Goal: Information Seeking & Learning: Learn about a topic

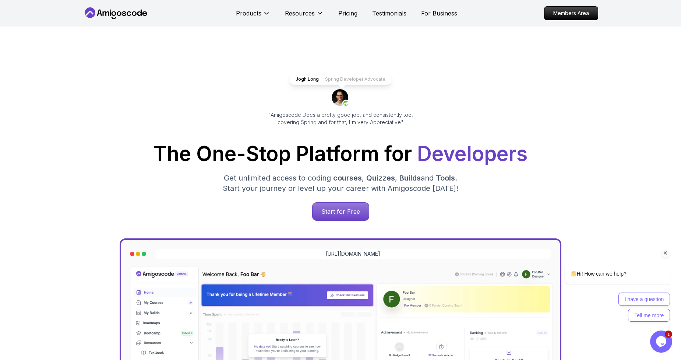
click at [669, 253] on div "Chat attention grabber" at bounding box center [665, 253] width 9 height 9
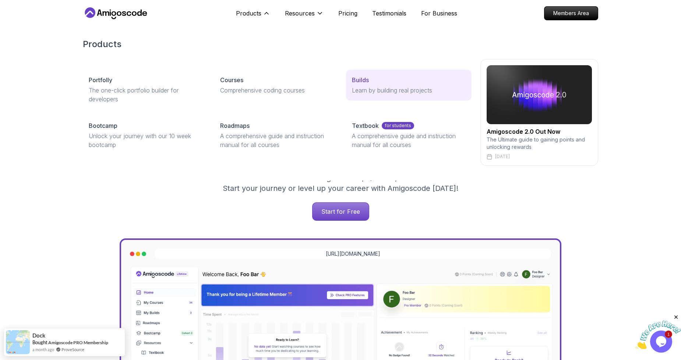
click at [379, 82] on div "Builds" at bounding box center [409, 79] width 114 height 9
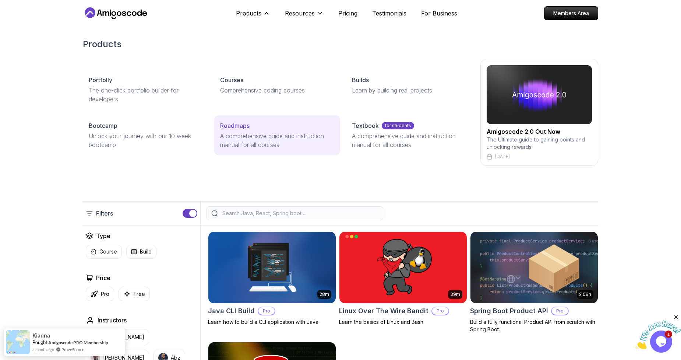
click at [243, 127] on p "Roadmaps" at bounding box center [234, 125] width 29 height 9
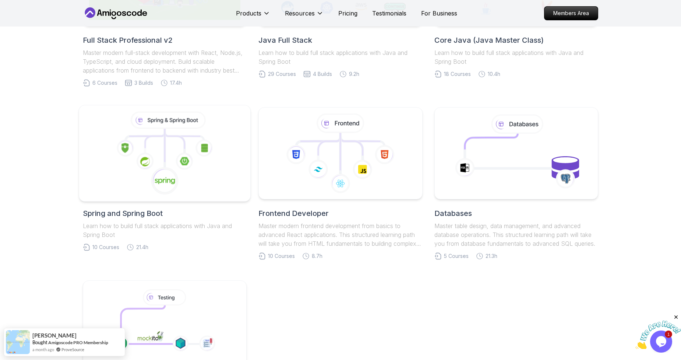
scroll to position [263, 0]
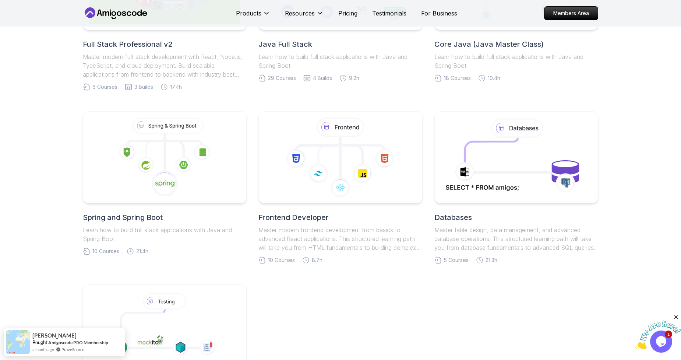
click at [148, 219] on h2 "Spring and Spring Boot" at bounding box center [165, 217] width 164 height 10
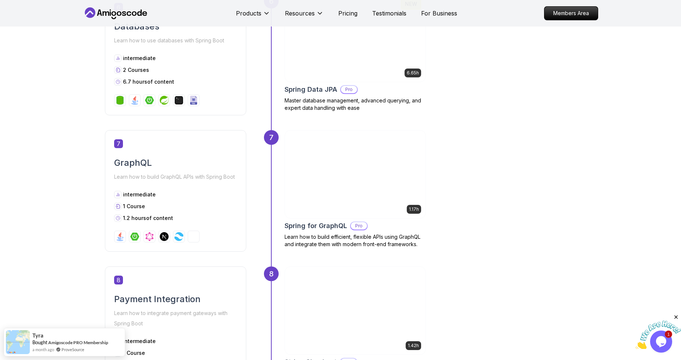
scroll to position [1301, 0]
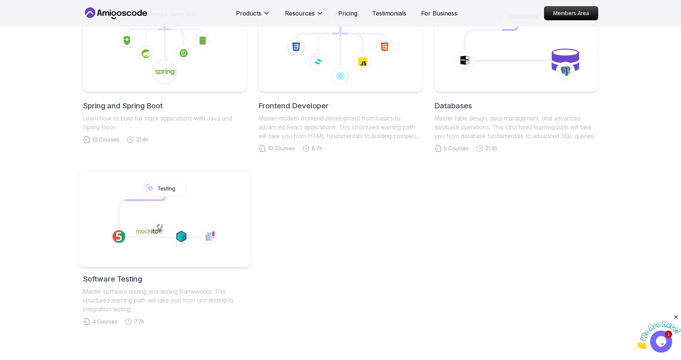
scroll to position [365, 0]
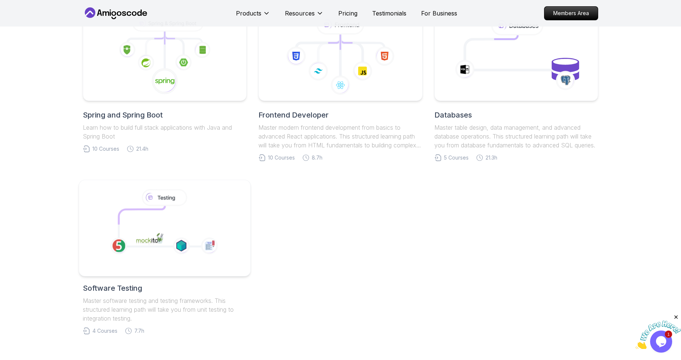
click at [129, 213] on icon at bounding box center [142, 215] width 46 height 19
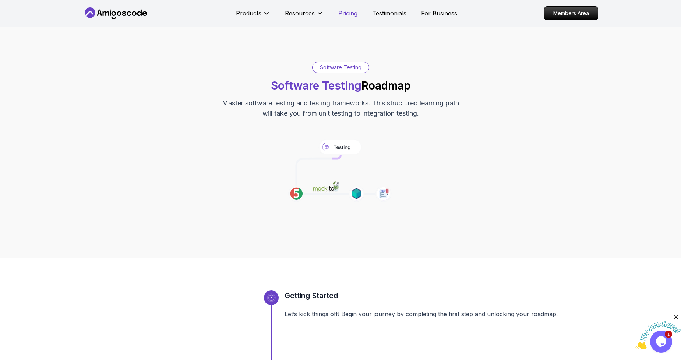
click at [351, 13] on p "Pricing" at bounding box center [347, 13] width 19 height 9
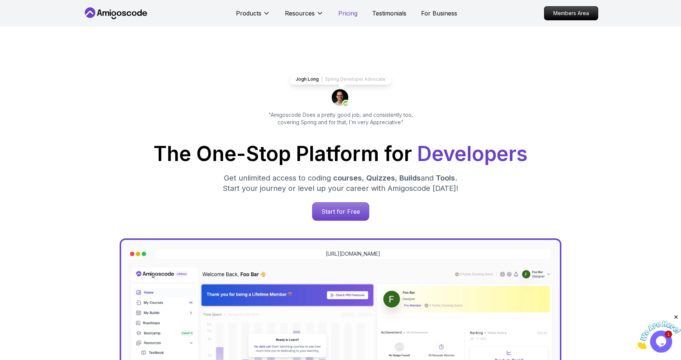
scroll to position [1597, 0]
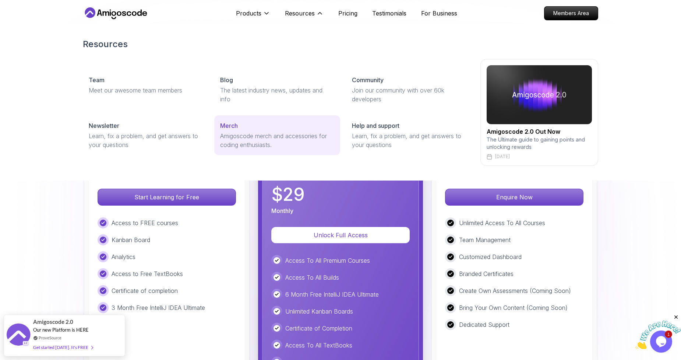
click at [243, 134] on p "Amigoscode merch and accessories for coding enthusiasts." at bounding box center [277, 140] width 114 height 18
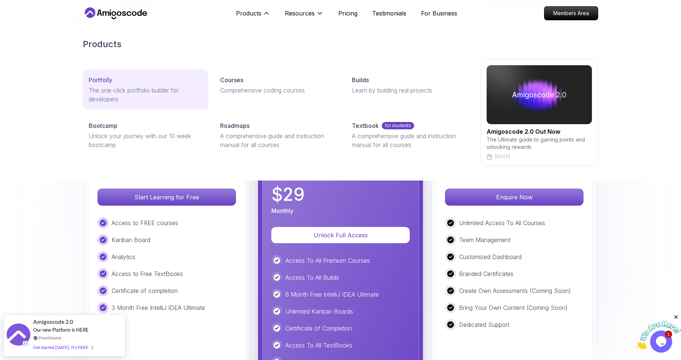
click at [118, 92] on p "The one-click portfolio builder for developers" at bounding box center [146, 95] width 114 height 18
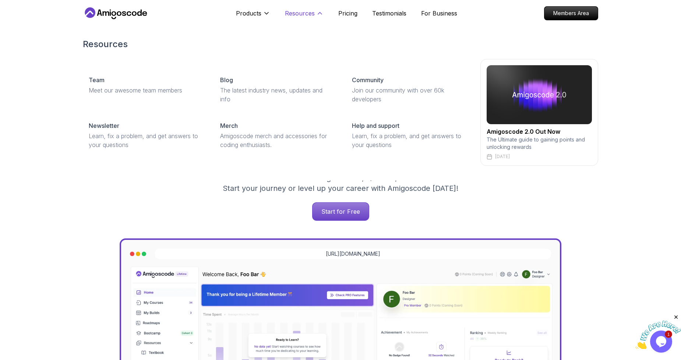
click at [311, 13] on p "Resources" at bounding box center [300, 13] width 30 height 9
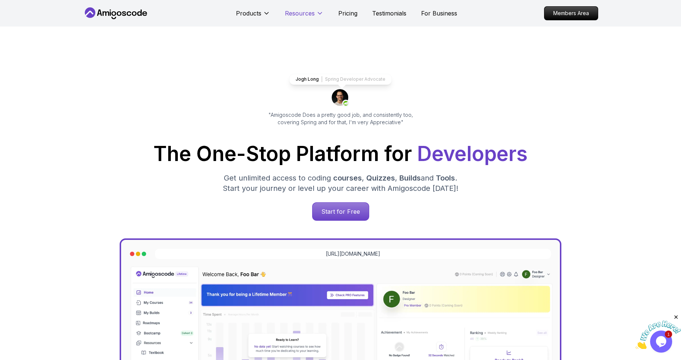
click at [311, 13] on p "Resources" at bounding box center [300, 13] width 30 height 9
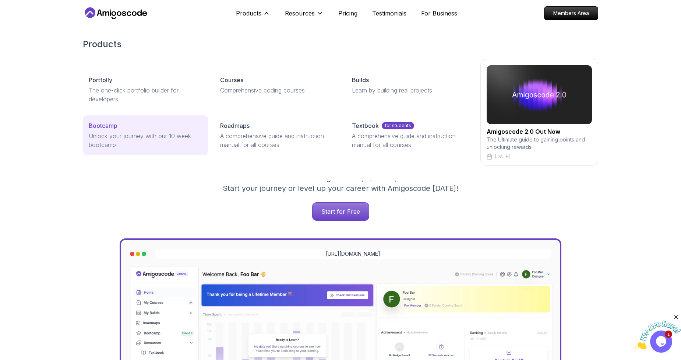
click at [98, 124] on p "Bootcamp" at bounding box center [103, 125] width 29 height 9
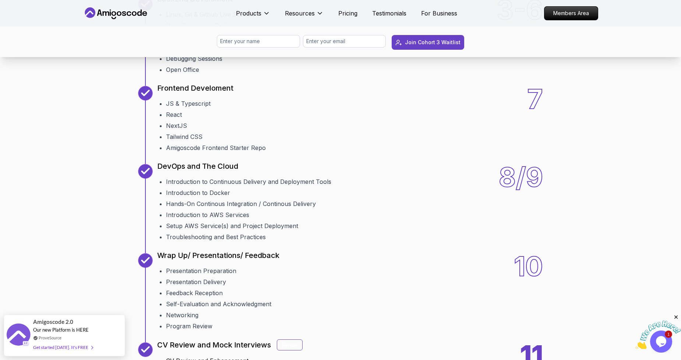
scroll to position [1345, 0]
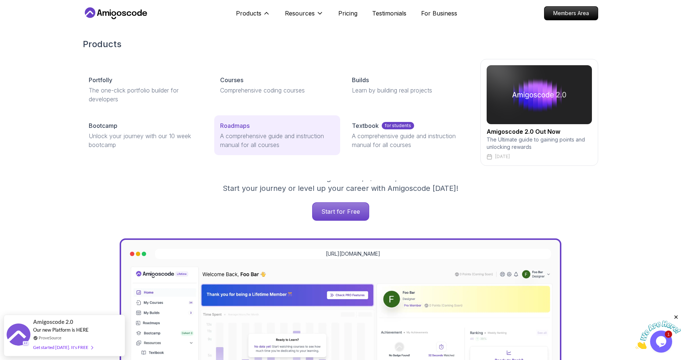
click at [232, 139] on p "A comprehensive guide and instruction manual for all courses" at bounding box center [277, 140] width 114 height 18
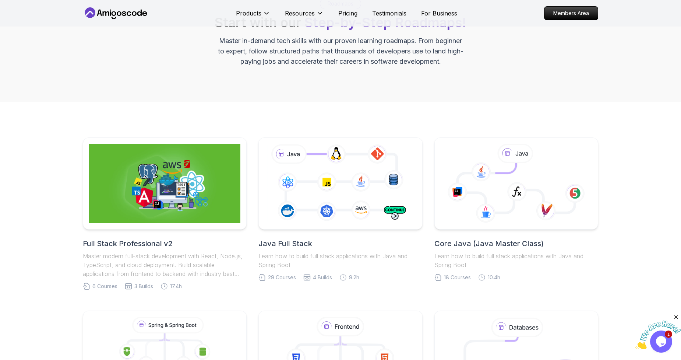
scroll to position [163, 0]
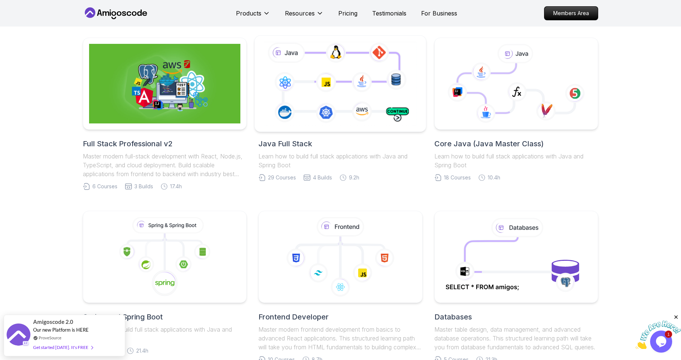
click at [319, 99] on icon at bounding box center [341, 83] width 156 height 87
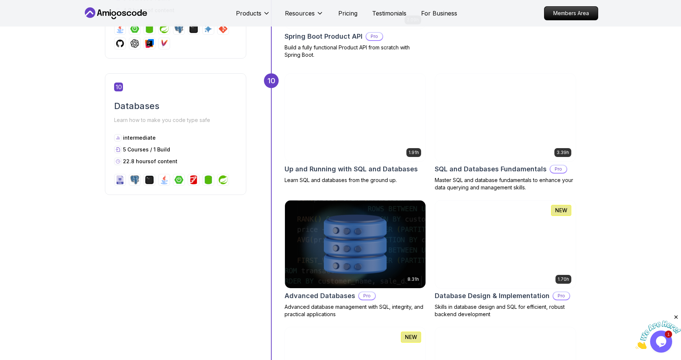
scroll to position [1666, 0]
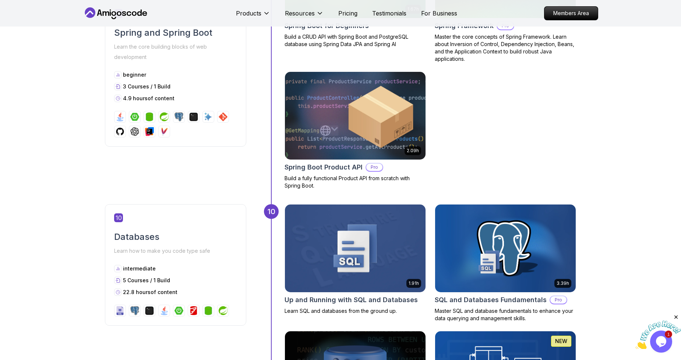
click at [358, 116] on img at bounding box center [355, 116] width 148 height 92
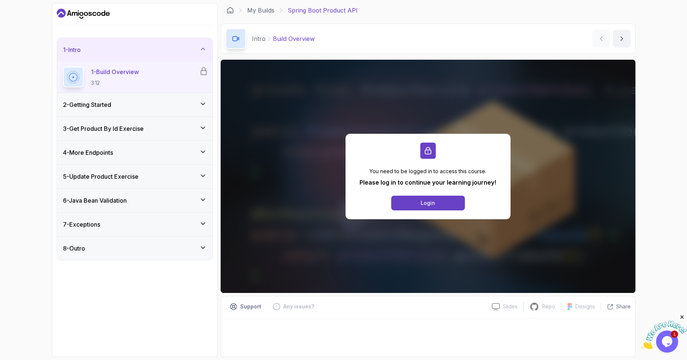
click at [199, 106] on icon at bounding box center [202, 103] width 7 height 7
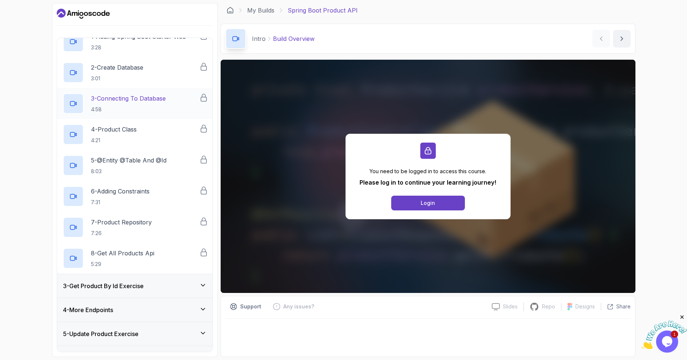
scroll to position [106, 0]
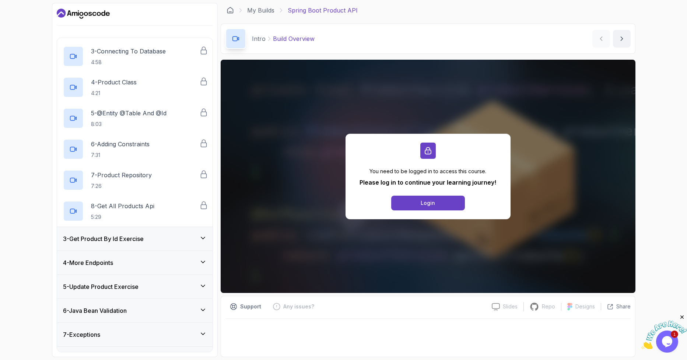
click at [203, 239] on icon at bounding box center [202, 237] width 7 height 7
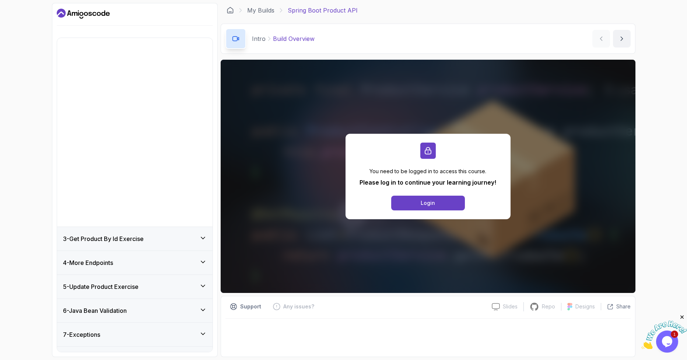
scroll to position [0, 0]
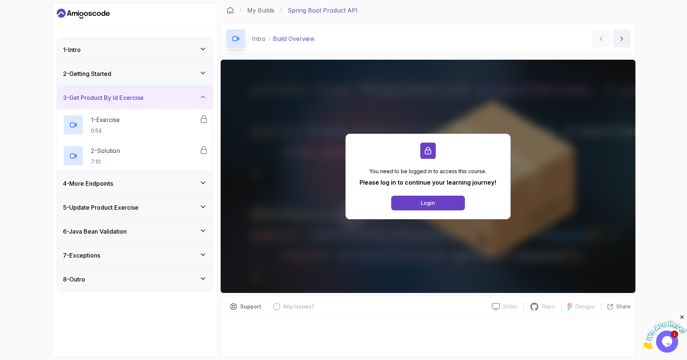
click at [204, 184] on icon at bounding box center [202, 182] width 7 height 7
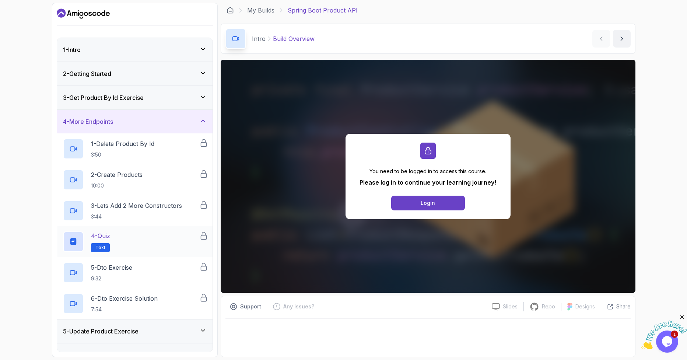
click at [94, 247] on p "Text" at bounding box center [100, 247] width 19 height 9
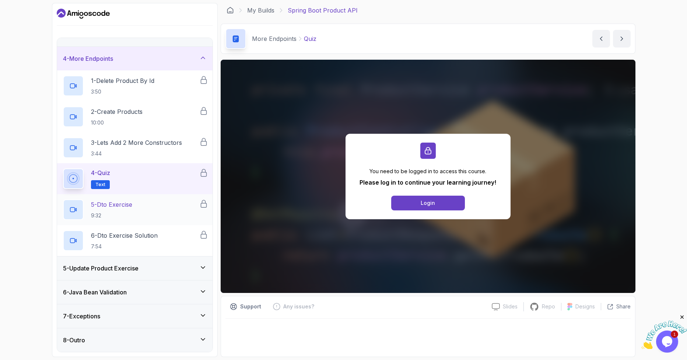
click at [131, 271] on h3 "5 - Update Product Exercise" at bounding box center [100, 268] width 75 height 9
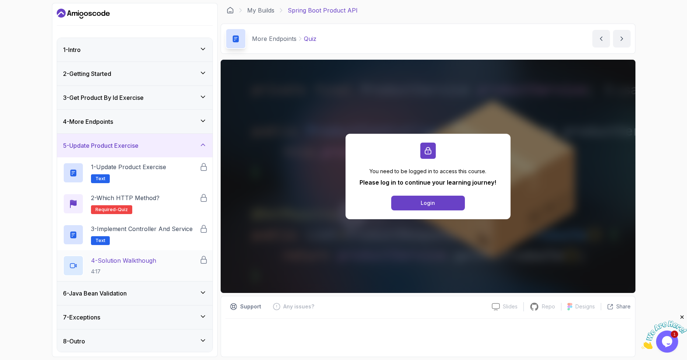
scroll to position [1, 0]
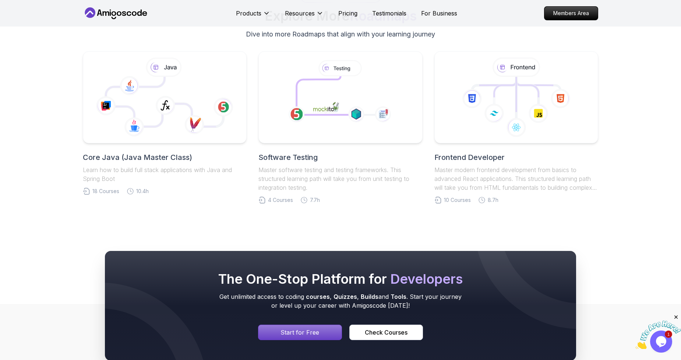
scroll to position [3610, 0]
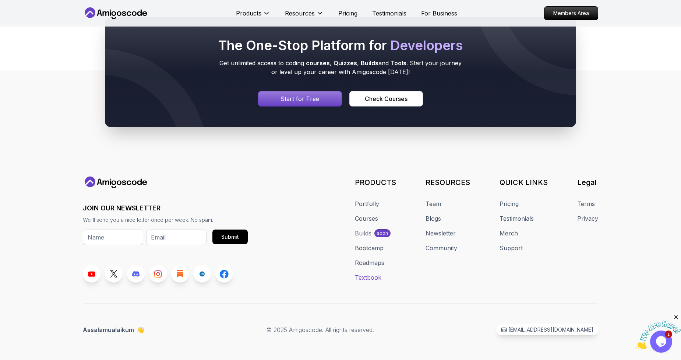
click at [367, 277] on link "Textbook" at bounding box center [368, 277] width 27 height 9
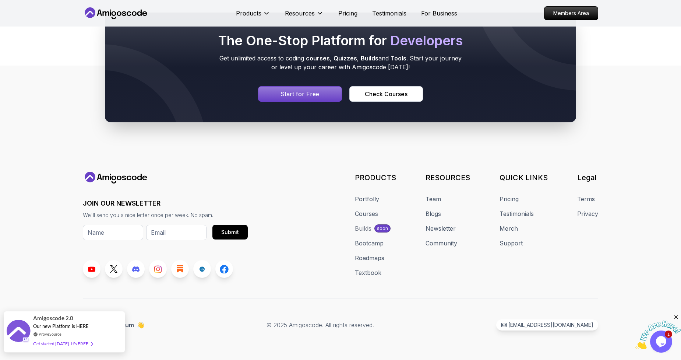
click at [61, 344] on div "Get started [DATE]. It's FREE" at bounding box center [63, 343] width 60 height 8
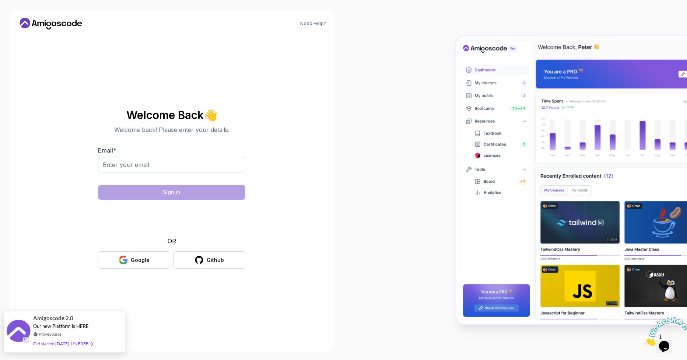
click at [77, 344] on div "Get started [DATE]. It's FREE" at bounding box center [63, 343] width 60 height 8
click at [133, 168] on input "Email *" at bounding box center [171, 164] width 147 height 15
type input "moonlight.pvs@gmail.com"
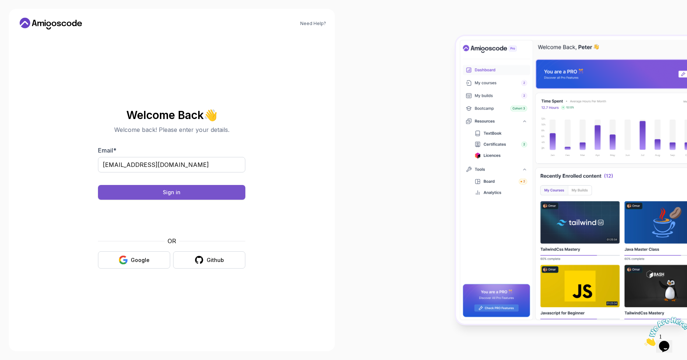
click at [186, 193] on button "Sign in" at bounding box center [171, 192] width 147 height 15
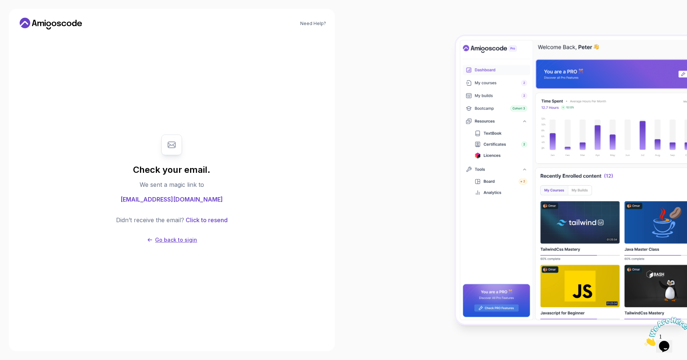
click at [166, 240] on p "Go back to sigin" at bounding box center [176, 239] width 42 height 7
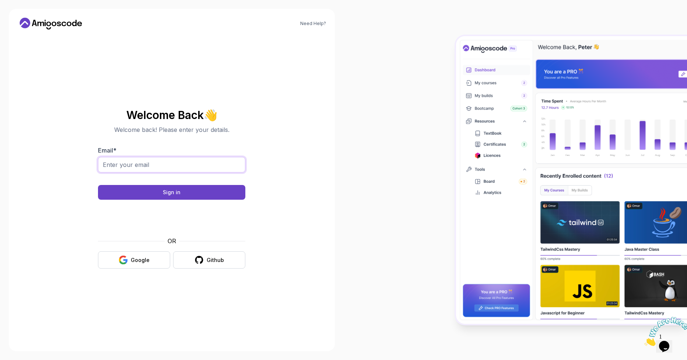
click at [126, 164] on input "Email *" at bounding box center [171, 164] width 147 height 15
type input "moonlight.pvs@gmail.com"
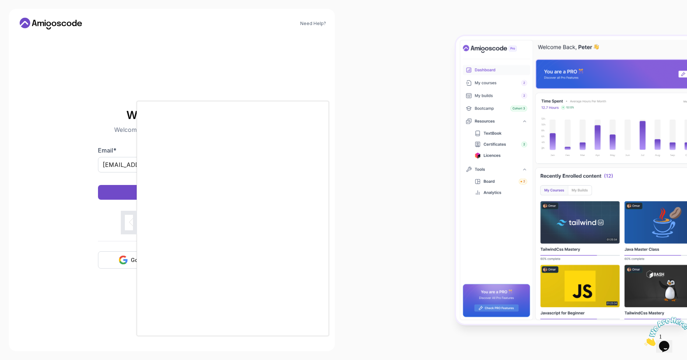
click at [87, 268] on div at bounding box center [343, 180] width 687 height 360
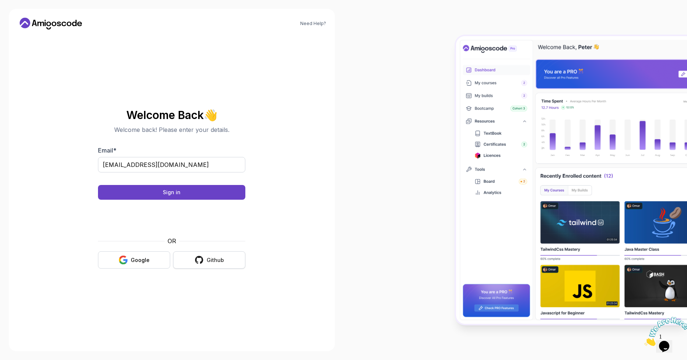
click at [189, 263] on button "Github" at bounding box center [209, 259] width 72 height 17
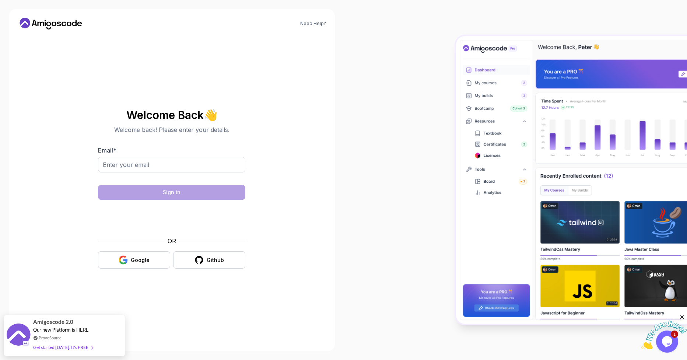
click at [43, 22] on icon at bounding box center [41, 24] width 7 height 4
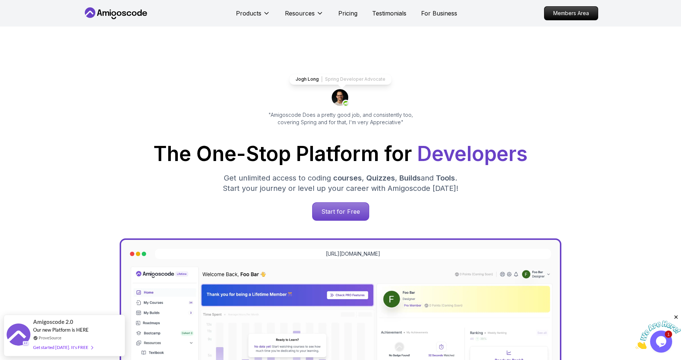
click at [342, 96] on img at bounding box center [341, 98] width 18 height 18
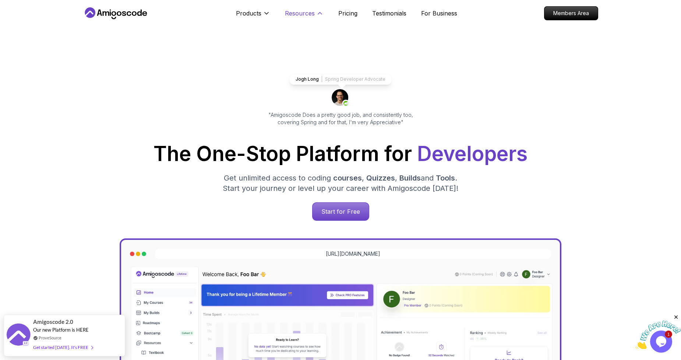
click at [298, 15] on p "Resources" at bounding box center [300, 13] width 30 height 9
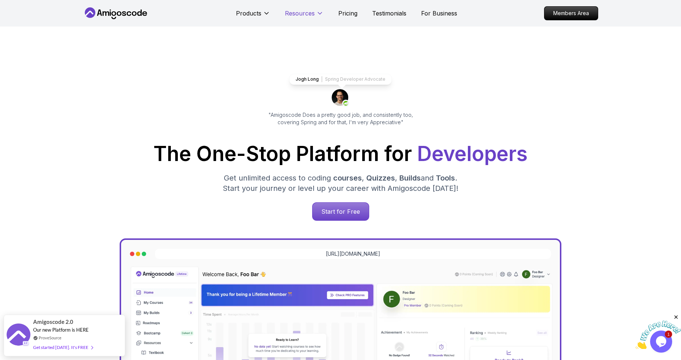
click at [299, 15] on p "Resources" at bounding box center [300, 13] width 30 height 9
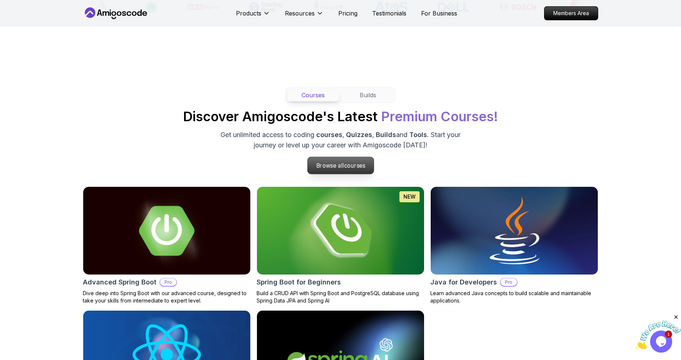
scroll to position [643, 0]
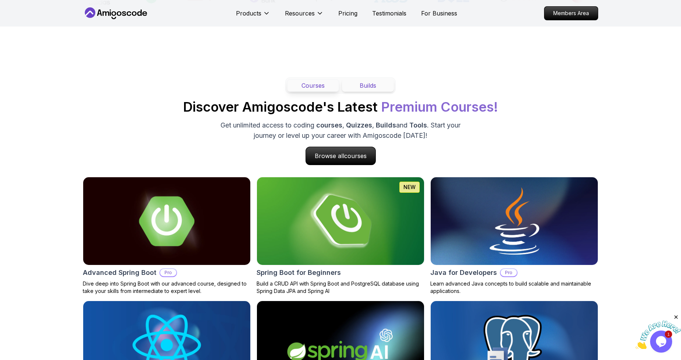
click at [368, 89] on button "Builds" at bounding box center [368, 85] width 52 height 13
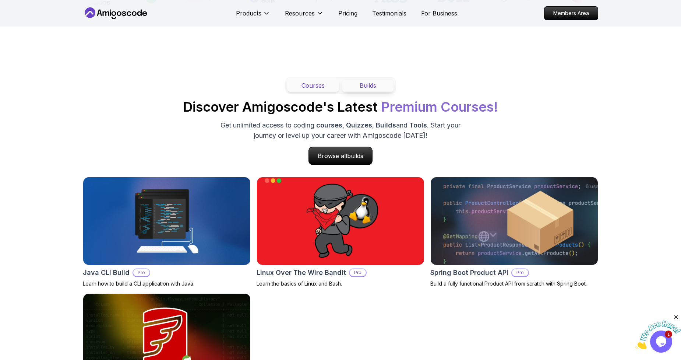
click at [313, 90] on button "Courses" at bounding box center [313, 85] width 52 height 13
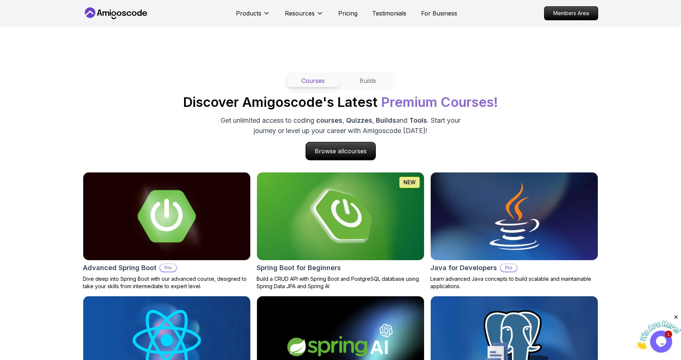
scroll to position [671, 0]
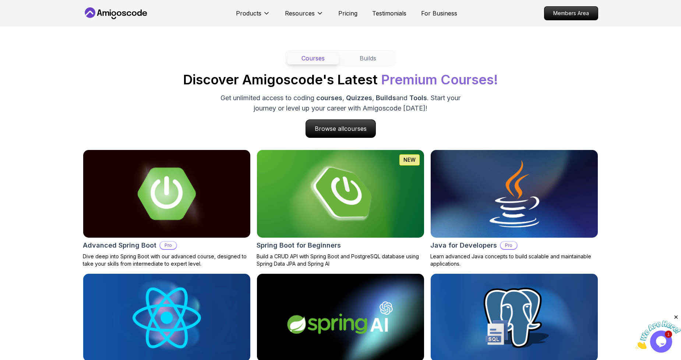
click at [163, 185] on img at bounding box center [167, 194] width 176 height 92
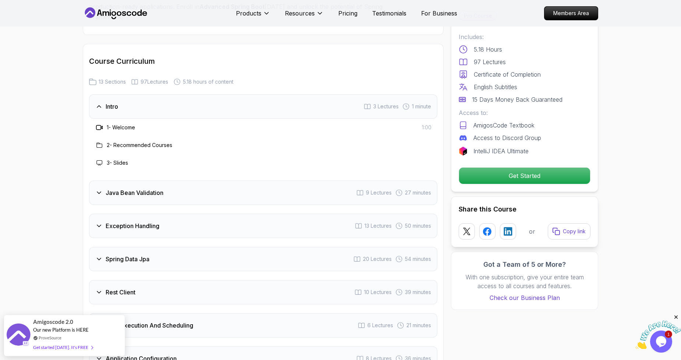
scroll to position [1057, 0]
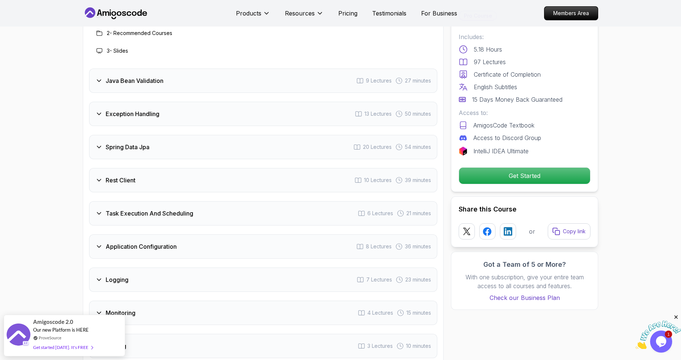
click at [100, 110] on icon at bounding box center [98, 113] width 7 height 7
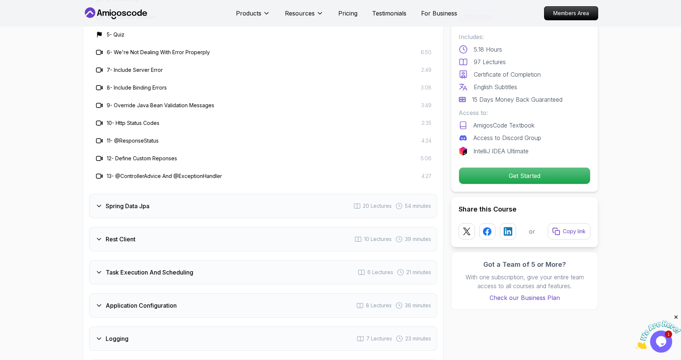
scroll to position [1186, 0]
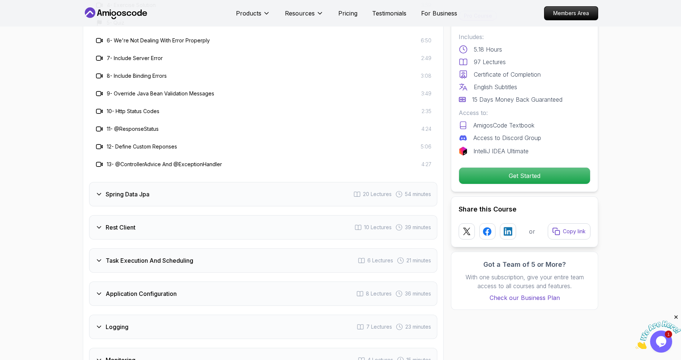
click at [96, 224] on icon at bounding box center [98, 227] width 7 height 7
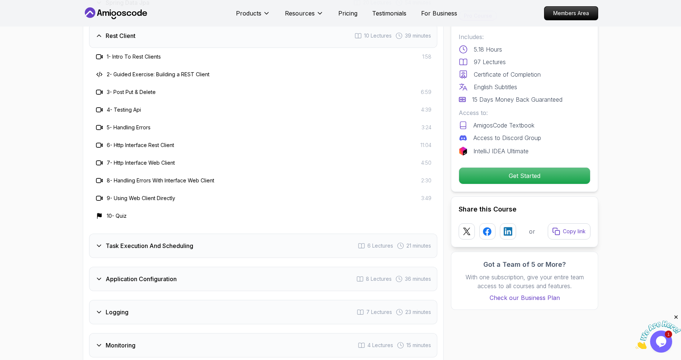
scroll to position [1198, 0]
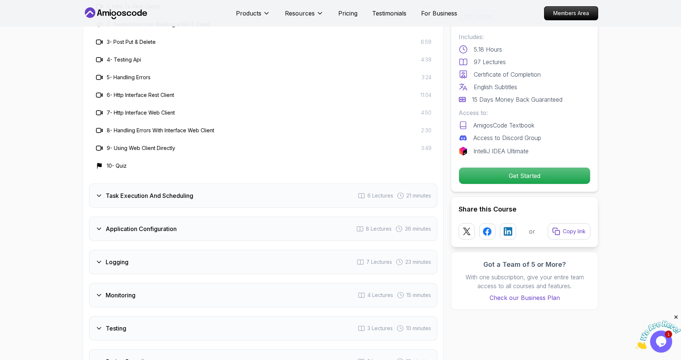
click at [99, 192] on icon at bounding box center [98, 195] width 7 height 7
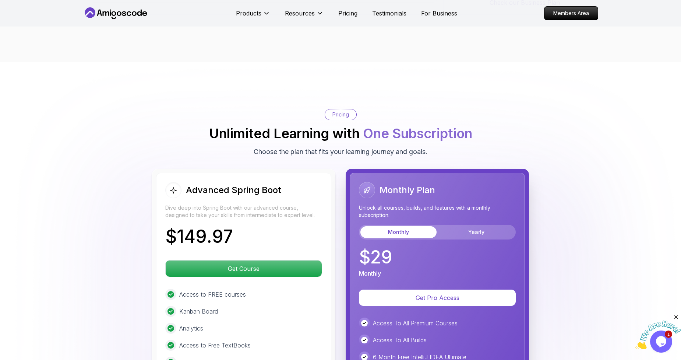
scroll to position [1569, 0]
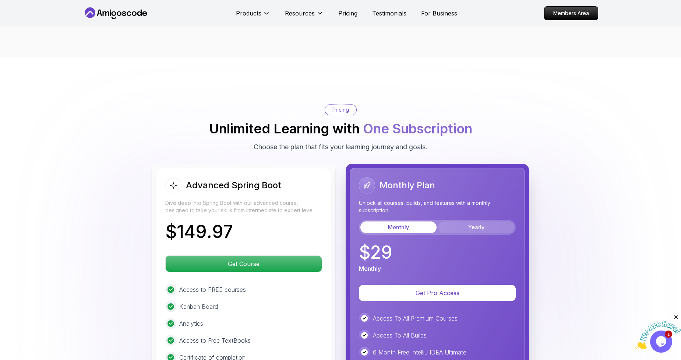
click at [463, 221] on button "Yearly" at bounding box center [476, 227] width 76 height 12
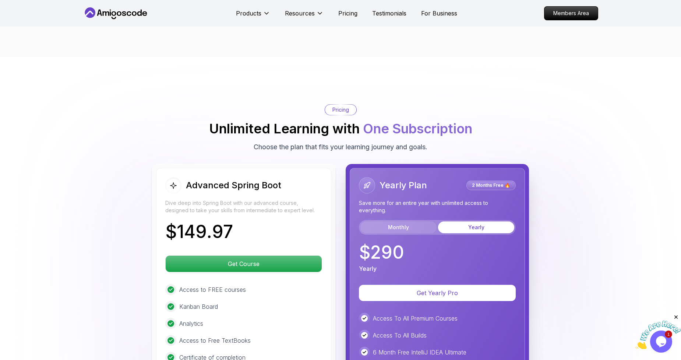
click at [398, 221] on button "Monthly" at bounding box center [398, 227] width 76 height 12
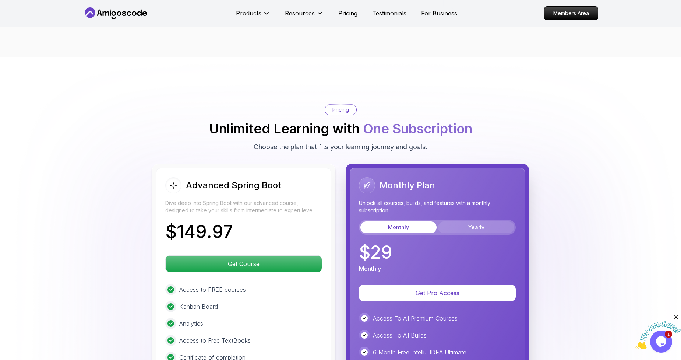
click at [459, 221] on button "Yearly" at bounding box center [476, 227] width 76 height 12
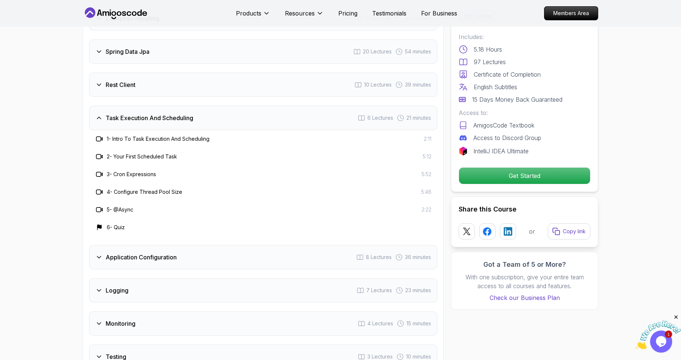
scroll to position [885, 0]
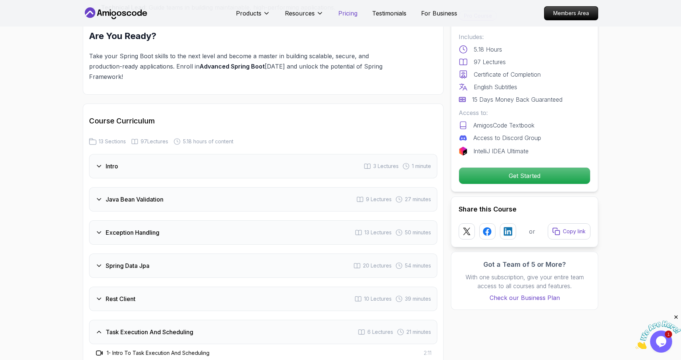
click at [345, 16] on p "Pricing" at bounding box center [347, 13] width 19 height 9
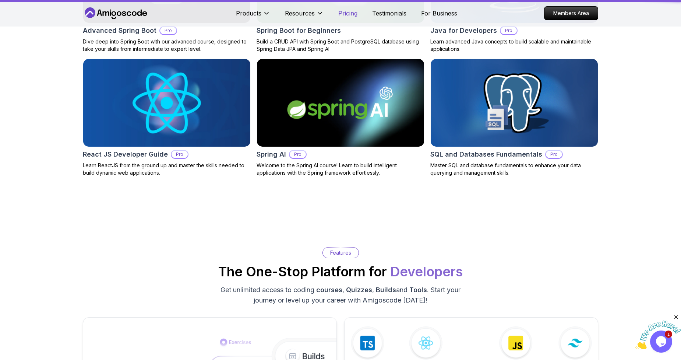
scroll to position [1583, 0]
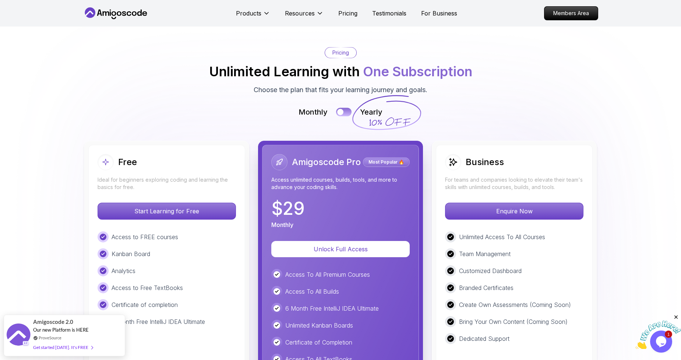
click at [348, 111] on button at bounding box center [343, 112] width 15 height 8
click at [337, 112] on button at bounding box center [343, 112] width 15 height 8
click at [346, 111] on button at bounding box center [343, 112] width 15 height 8
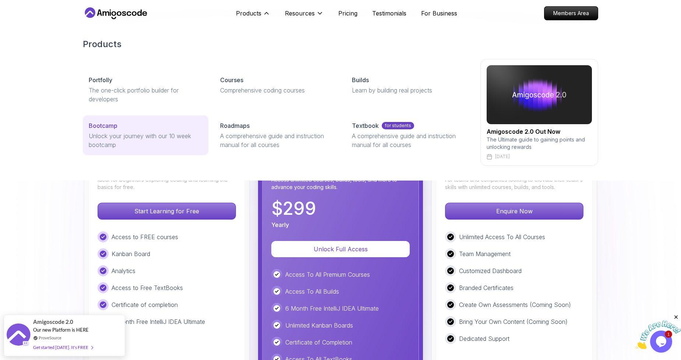
scroll to position [1748, 0]
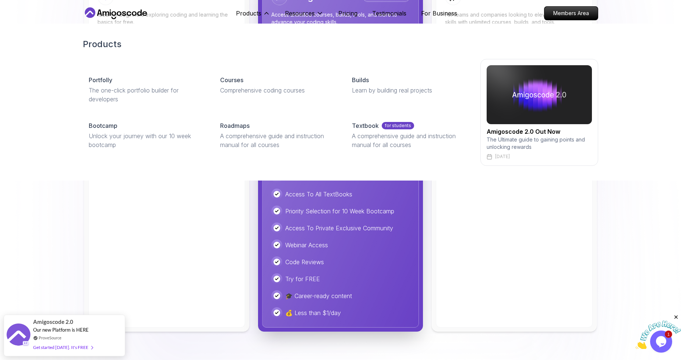
click at [523, 93] on img at bounding box center [539, 94] width 105 height 59
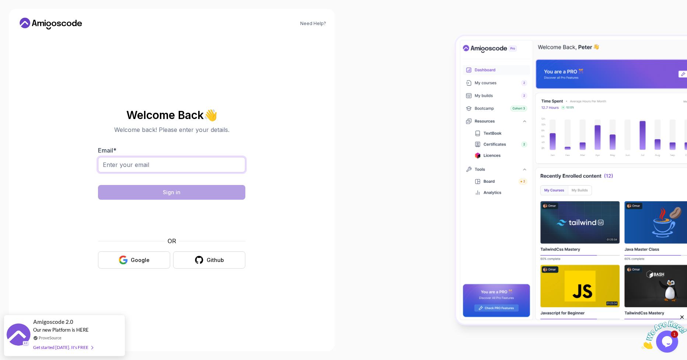
click at [122, 163] on input "Email *" at bounding box center [171, 164] width 147 height 15
type input "moonlight.pvs@gmail.com"
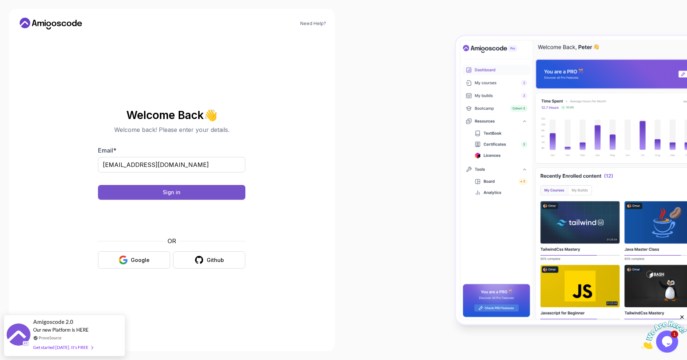
click at [189, 191] on button "Sign in" at bounding box center [171, 192] width 147 height 15
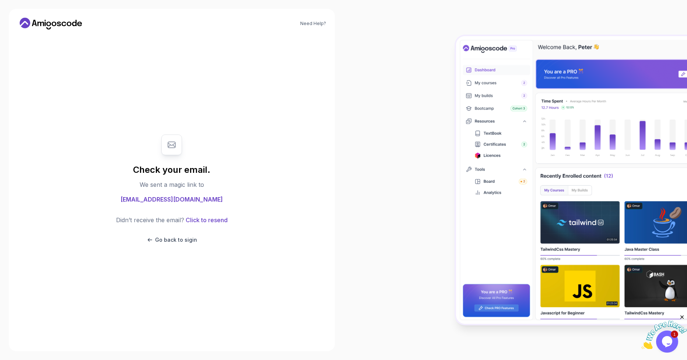
click at [487, 140] on img at bounding box center [571, 180] width 231 height 288
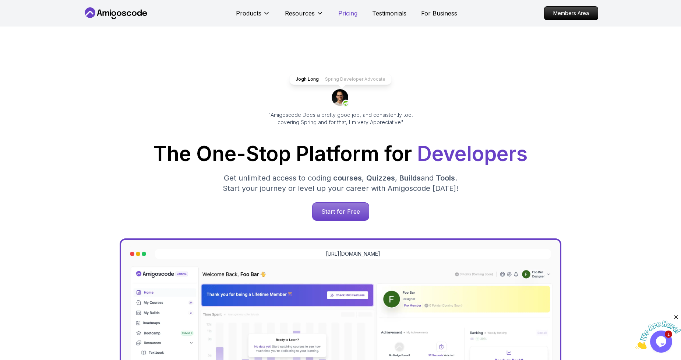
click at [355, 15] on p "Pricing" at bounding box center [347, 13] width 19 height 9
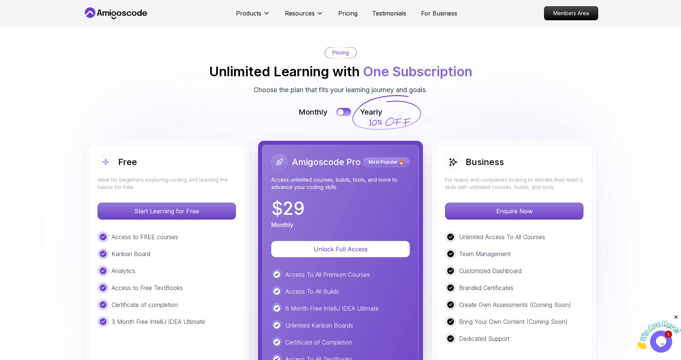
scroll to position [1628, 0]
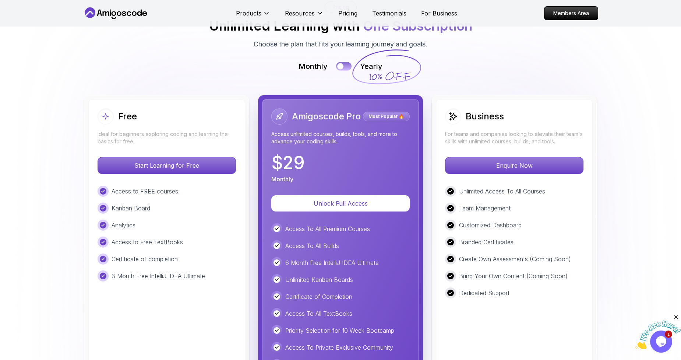
click at [346, 66] on button at bounding box center [343, 66] width 15 height 8
click at [336, 66] on button at bounding box center [343, 66] width 15 height 8
click at [347, 64] on button at bounding box center [343, 66] width 15 height 8
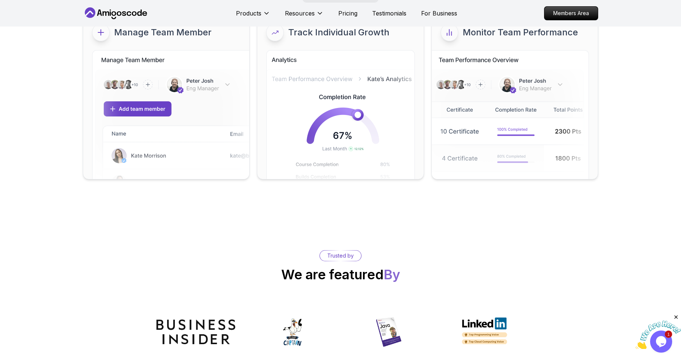
scroll to position [3175, 0]
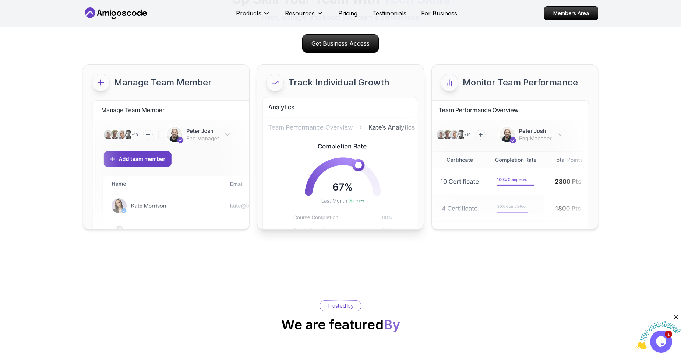
click at [280, 84] on div at bounding box center [275, 83] width 18 height 18
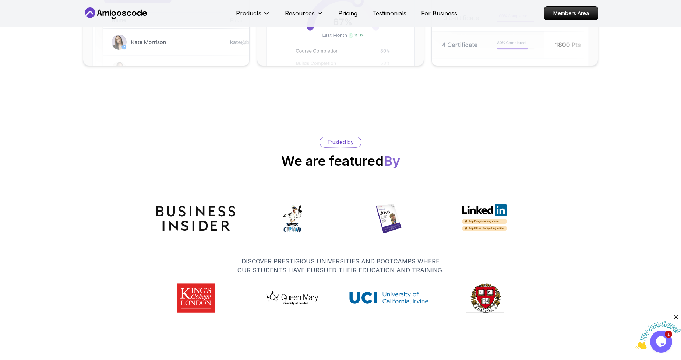
scroll to position [3388, 0]
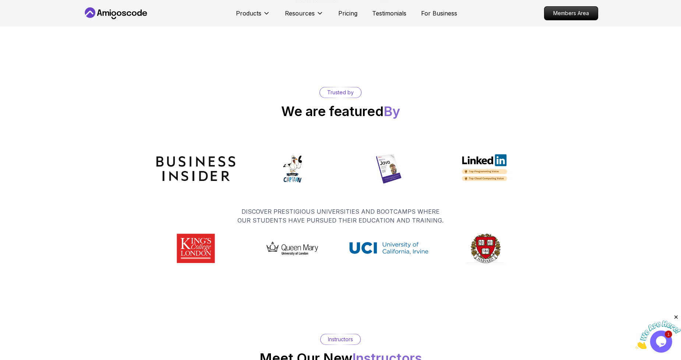
click at [282, 170] on img at bounding box center [292, 168] width 79 height 29
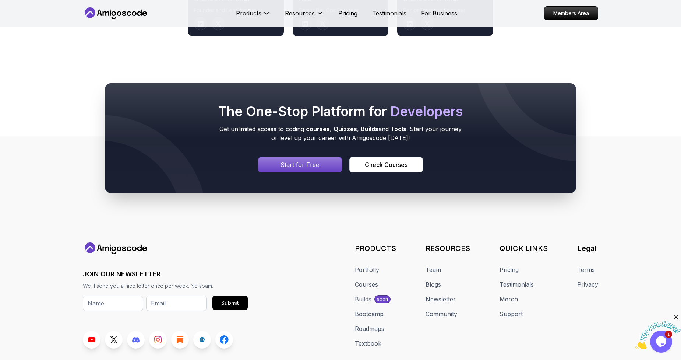
scroll to position [3917, 0]
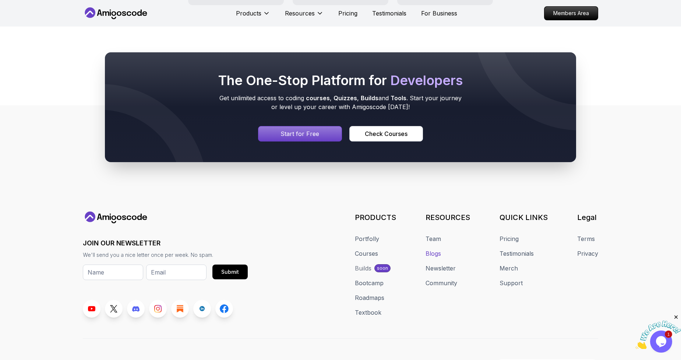
click at [440, 254] on link "Blogs" at bounding box center [433, 253] width 15 height 9
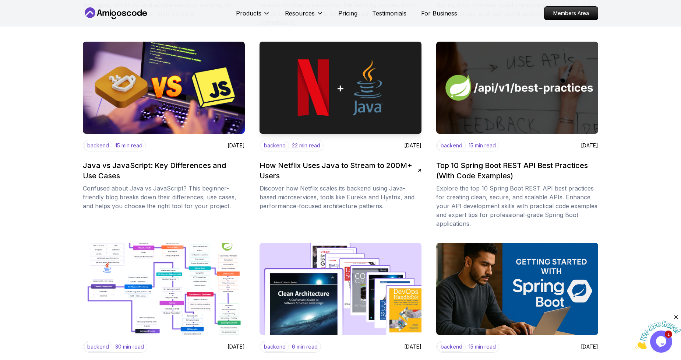
scroll to position [555, 0]
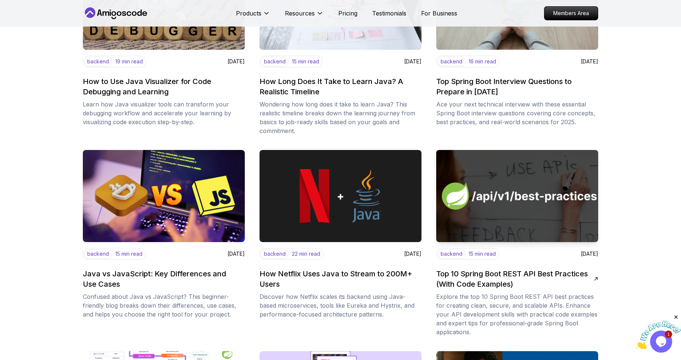
click at [475, 275] on h2 "Top 10 Spring Boot REST API Best Practices (With Code Examples)" at bounding box center [515, 278] width 158 height 21
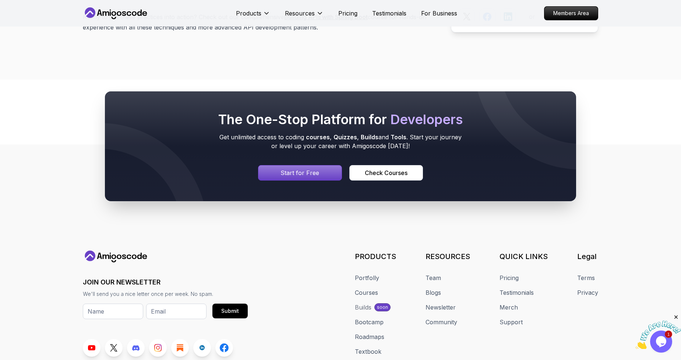
scroll to position [10067, 0]
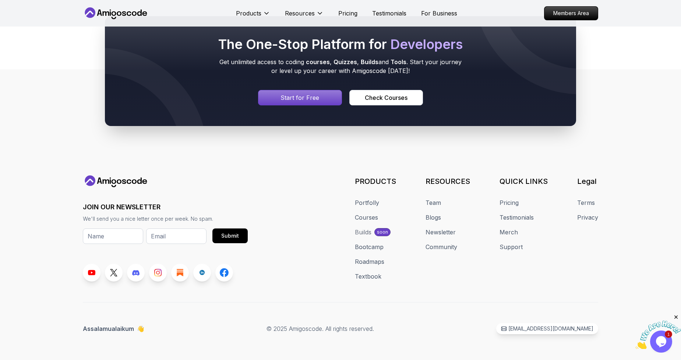
click at [387, 229] on p "soon" at bounding box center [382, 232] width 11 height 6
click at [352, 228] on div "JOIN OUR NEWSLETTER We'll send you a nice letter once per week. No spam. Submit…" at bounding box center [341, 228] width 516 height 106
click at [358, 228] on div "Builds" at bounding box center [363, 232] width 17 height 9
click at [359, 228] on div "Builds" at bounding box center [363, 232] width 17 height 9
click at [100, 327] on p "Assalamualaikum 👋" at bounding box center [113, 328] width 61 height 9
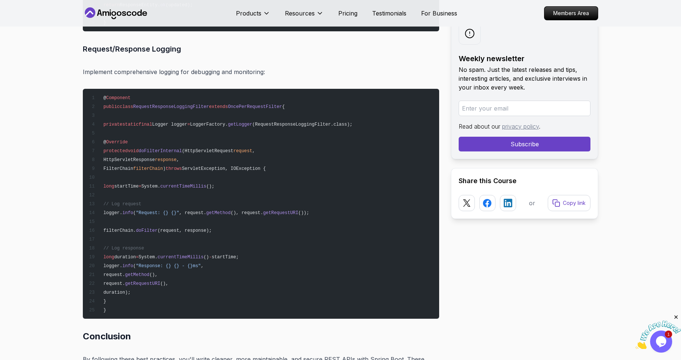
scroll to position [9051, 0]
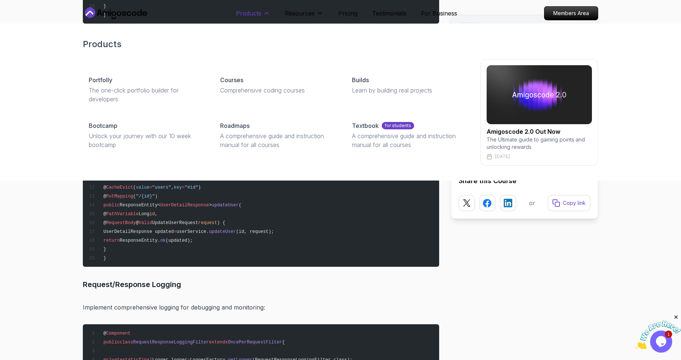
click at [251, 15] on p "Products" at bounding box center [248, 13] width 25 height 9
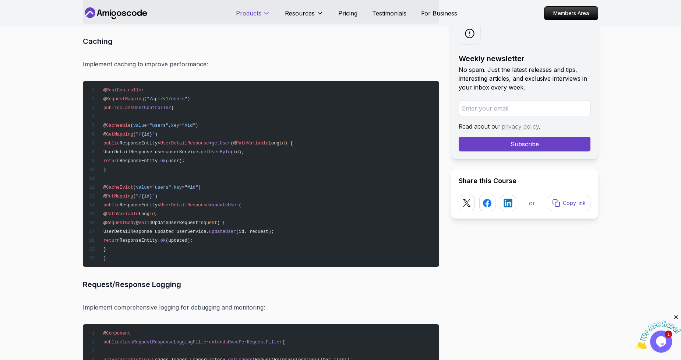
click at [251, 15] on p "Products" at bounding box center [248, 13] width 25 height 9
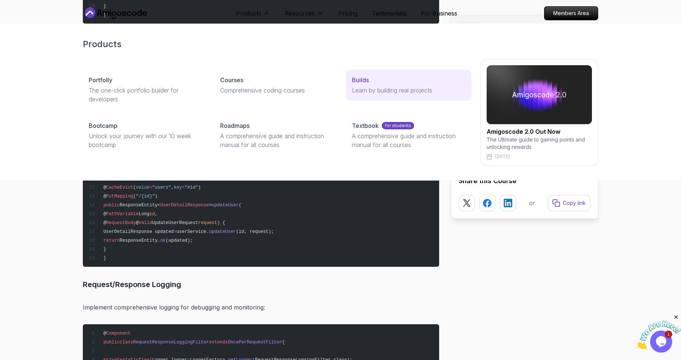
click at [353, 77] on p "Builds" at bounding box center [360, 79] width 17 height 9
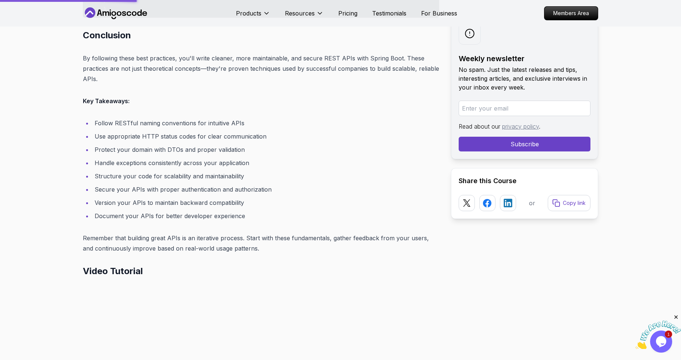
scroll to position [9820, 0]
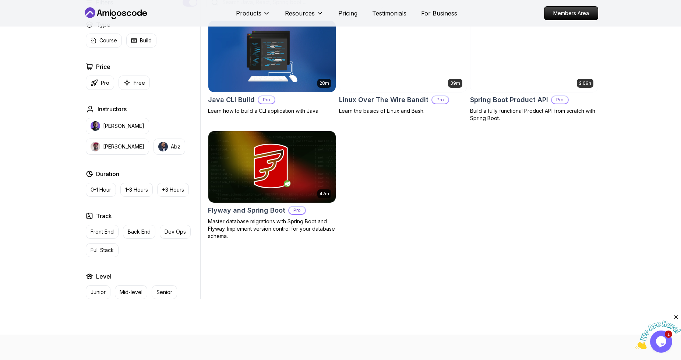
scroll to position [190, 0]
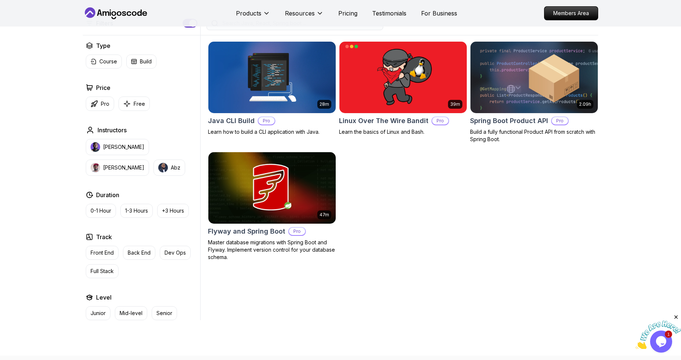
click at [279, 203] on img at bounding box center [272, 187] width 134 height 75
click at [249, 200] on img at bounding box center [272, 187] width 134 height 75
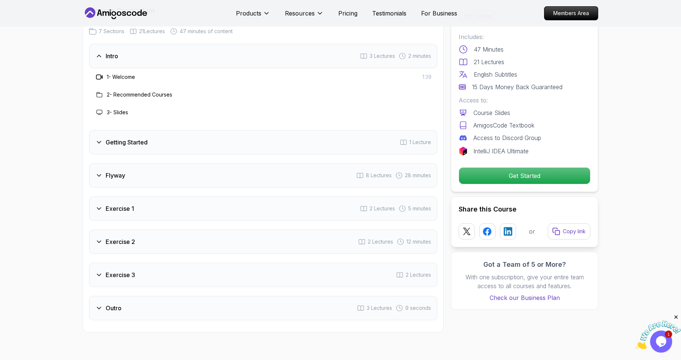
scroll to position [943, 0]
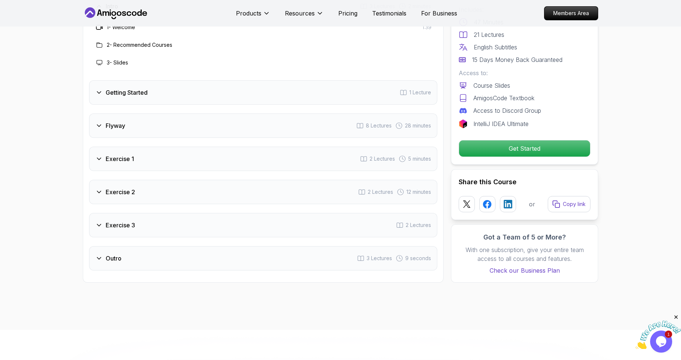
click at [95, 126] on icon at bounding box center [98, 125] width 7 height 7
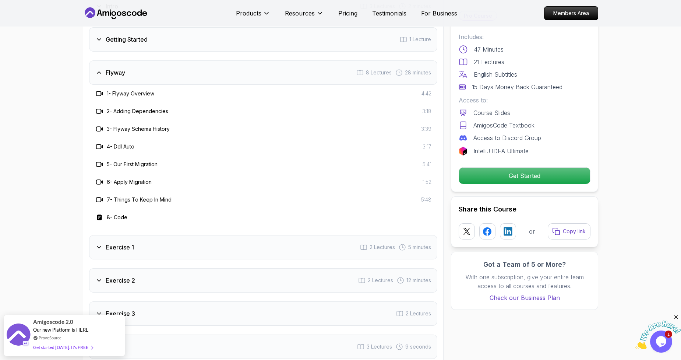
scroll to position [967, 0]
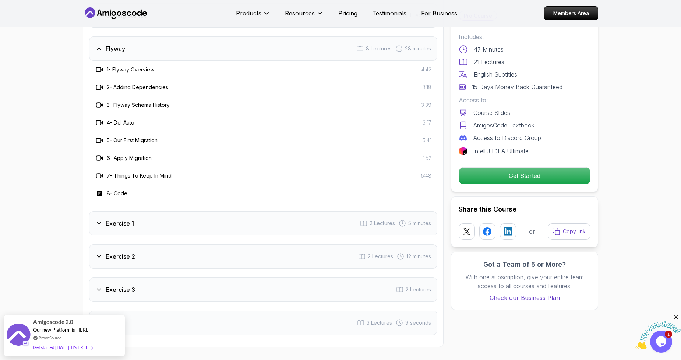
click at [98, 220] on icon at bounding box center [98, 222] width 7 height 7
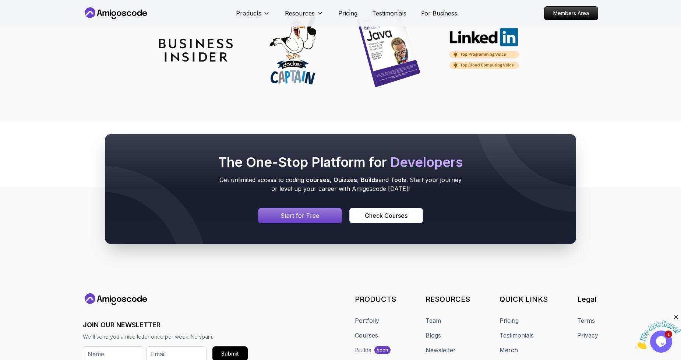
scroll to position [2552, 0]
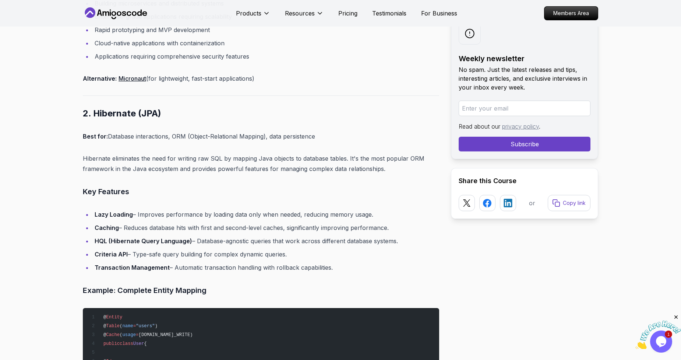
scroll to position [1529, 0]
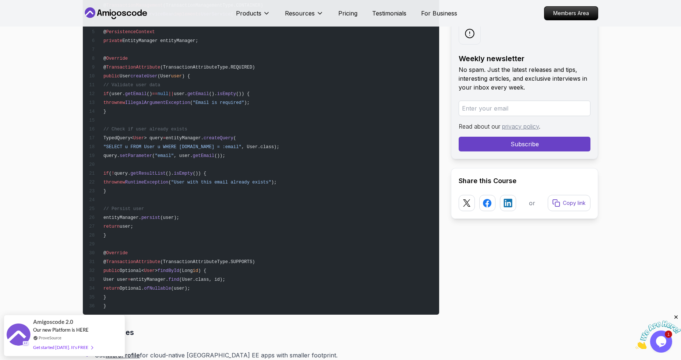
scroll to position [3121, 0]
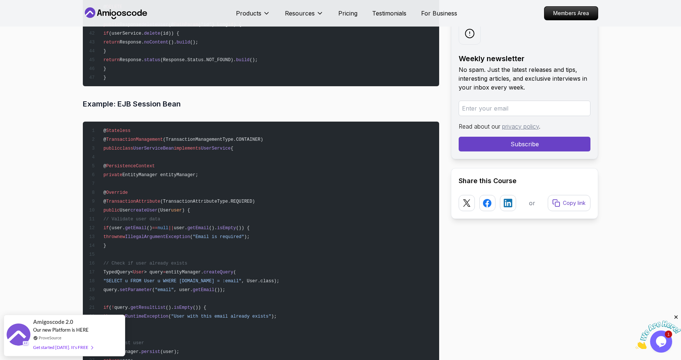
click at [87, 98] on h3 "Example: EJB Session Bean" at bounding box center [261, 104] width 356 height 12
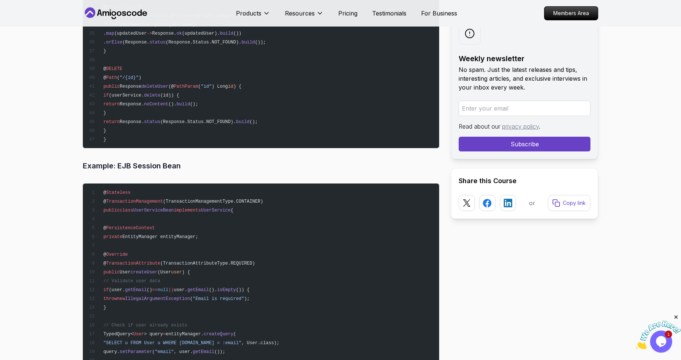
scroll to position [3064, 0]
